Goal: Task Accomplishment & Management: Manage account settings

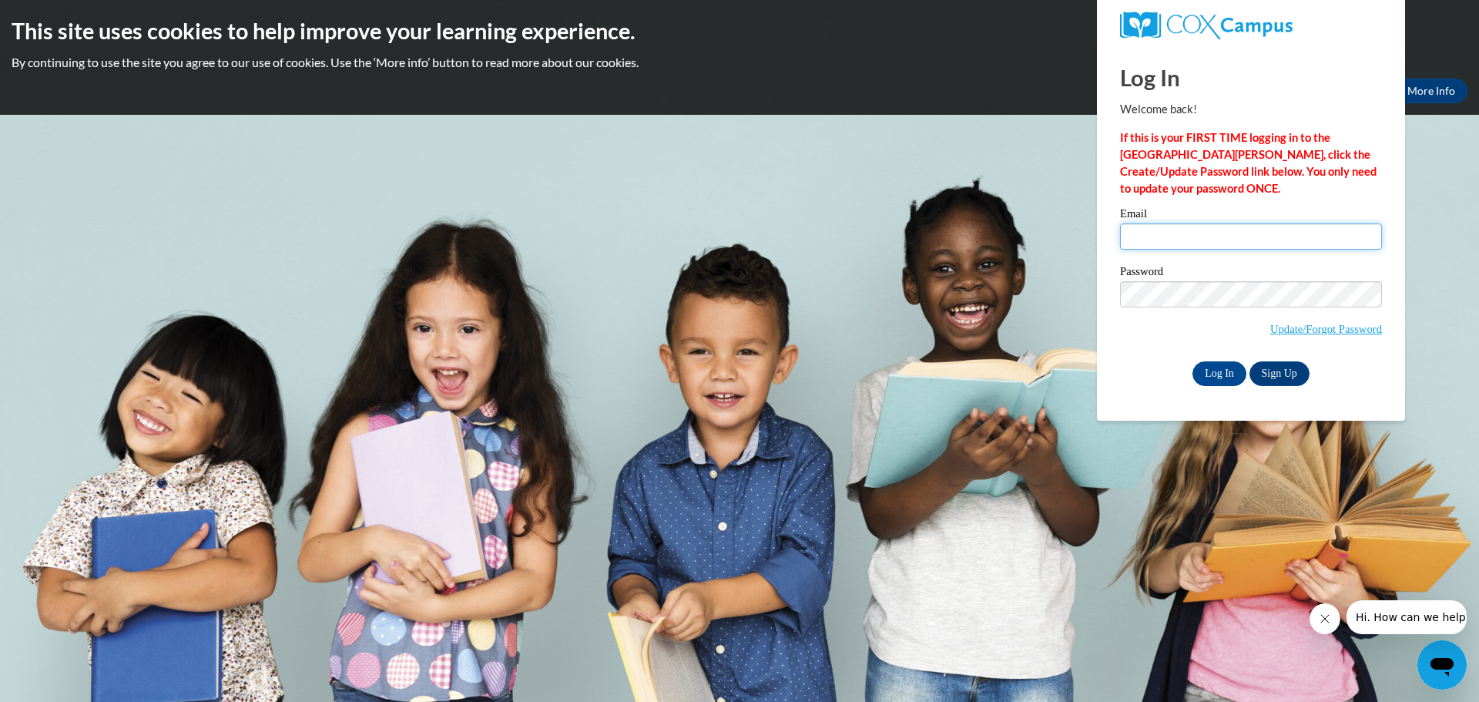
type input "[EMAIL_ADDRESS][DOMAIN_NAME]"
click at [1214, 354] on div "Password Update/Forgot Password" at bounding box center [1251, 311] width 262 height 91
click at [1219, 384] on input "Log In" at bounding box center [1220, 373] width 54 height 25
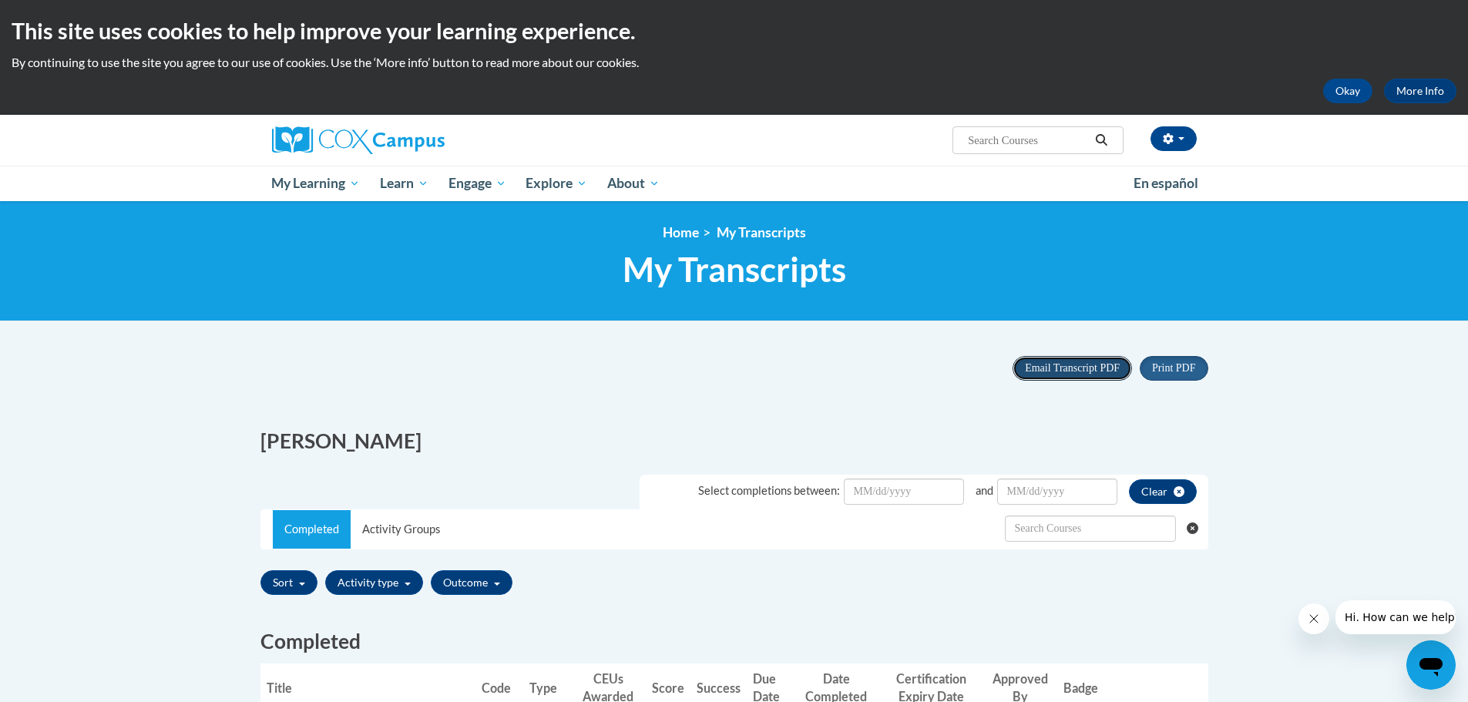
click at [1094, 374] on button "Email Transcript PDF" at bounding box center [1071, 368] width 119 height 25
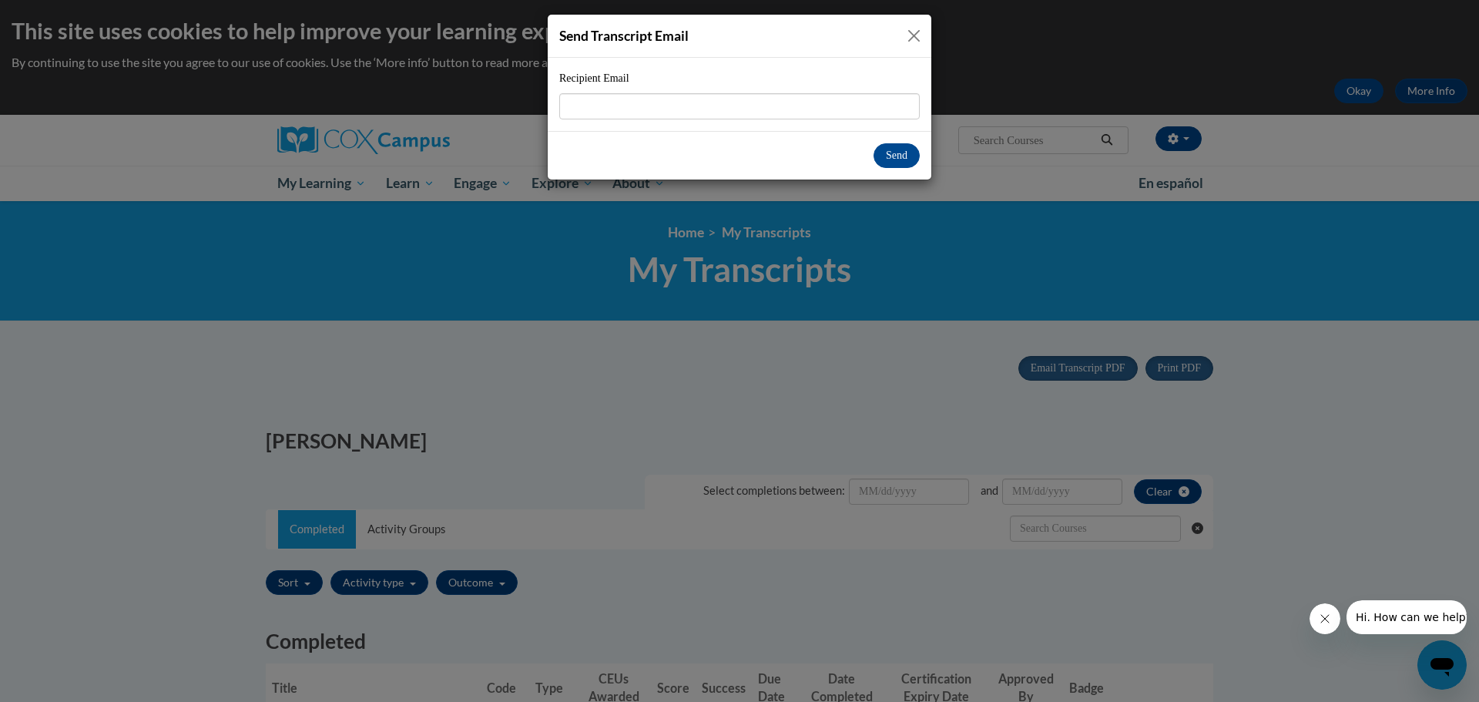
click at [917, 30] on button "Close" at bounding box center [914, 35] width 19 height 19
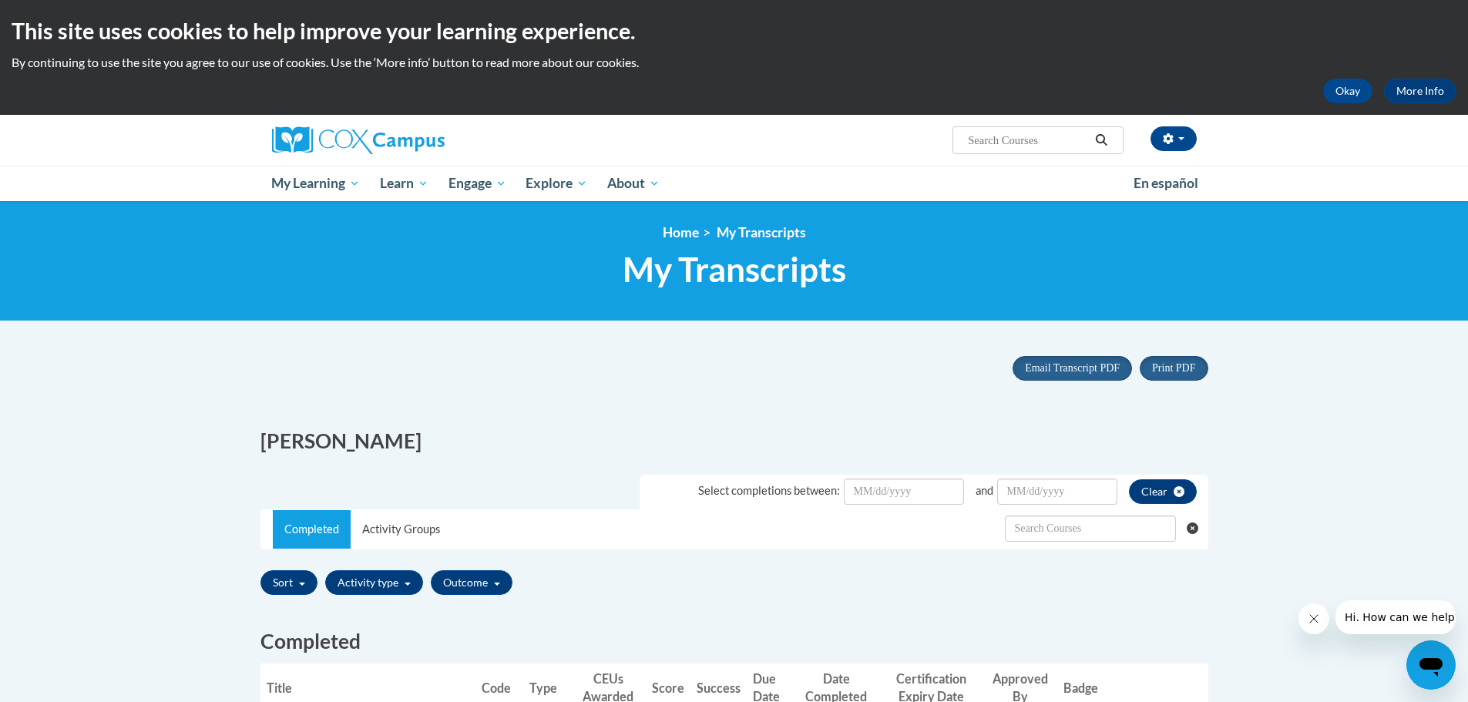
click at [1165, 335] on body "This site uses cookies to help improve your learning experience. By continuing …" at bounding box center [734, 633] width 1468 height 1266
click at [1166, 365] on span "Portrait" at bounding box center [1161, 370] width 34 height 12
click at [1184, 379] on link "Portrait" at bounding box center [1201, 372] width 122 height 21
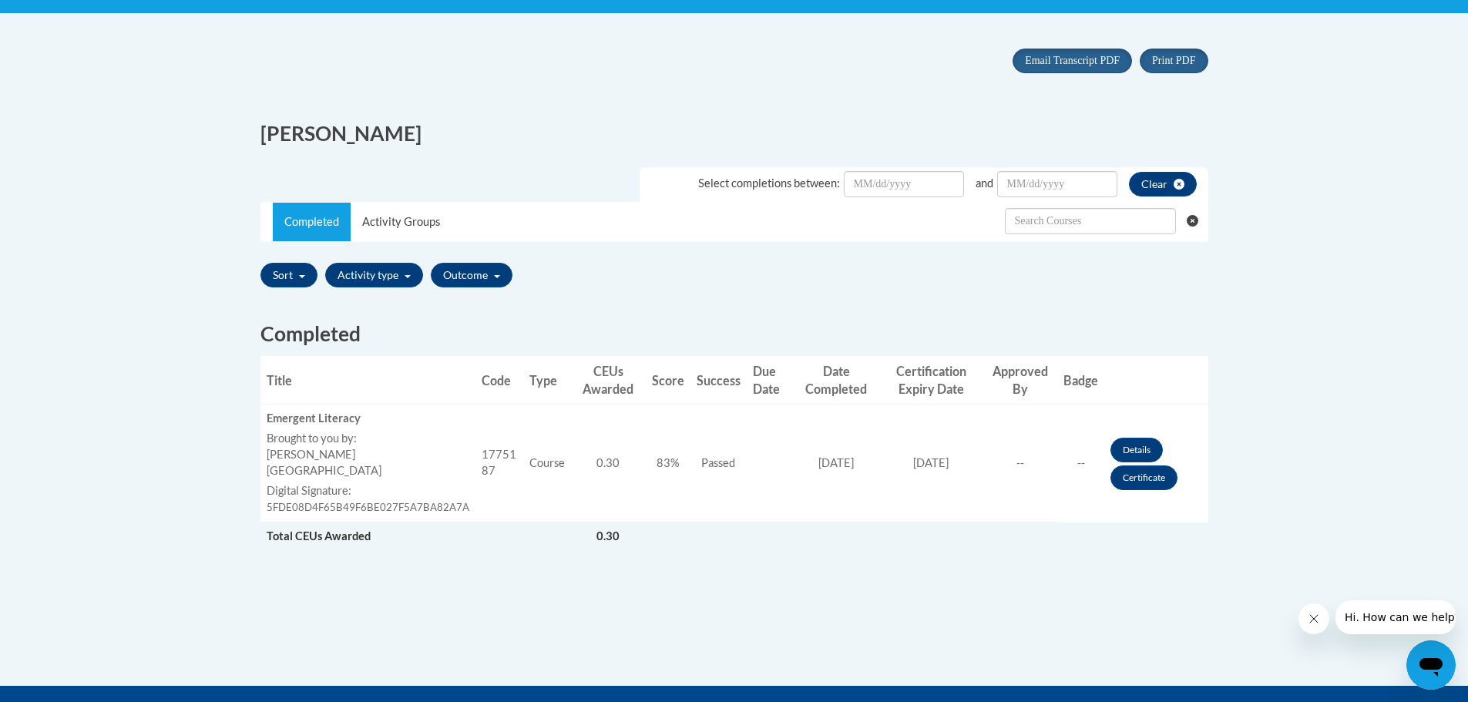
scroll to position [462, 0]
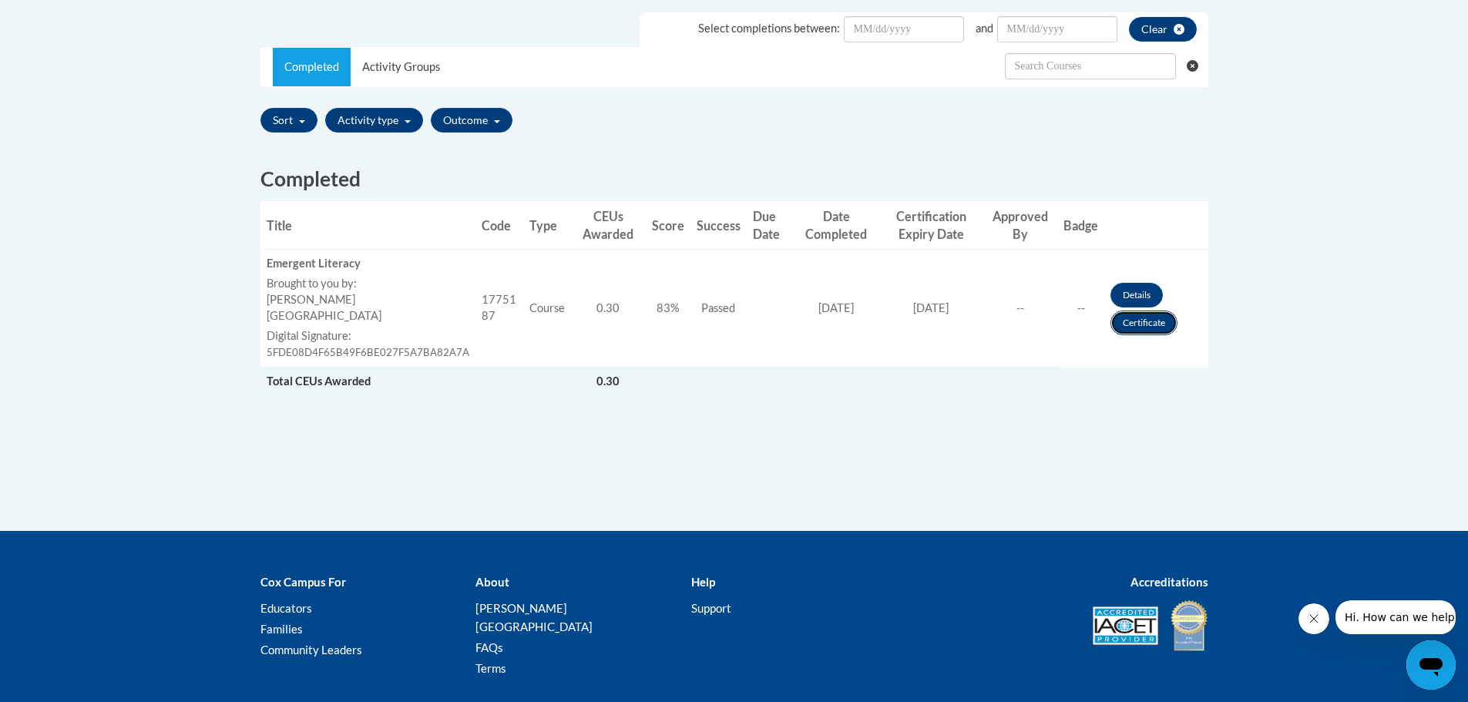
click at [1142, 312] on link "Certificate" at bounding box center [1143, 322] width 67 height 25
